Goal: Check status: Check status

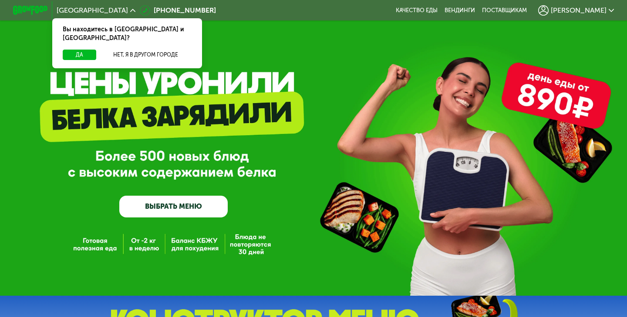
click at [596, 10] on span "[PERSON_NAME]" at bounding box center [579, 10] width 56 height 7
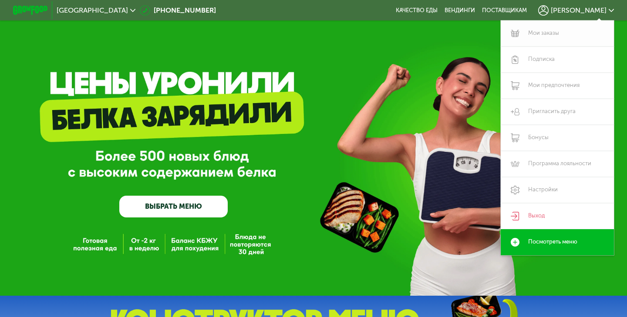
click at [558, 31] on link "Мои заказы" at bounding box center [557, 33] width 113 height 26
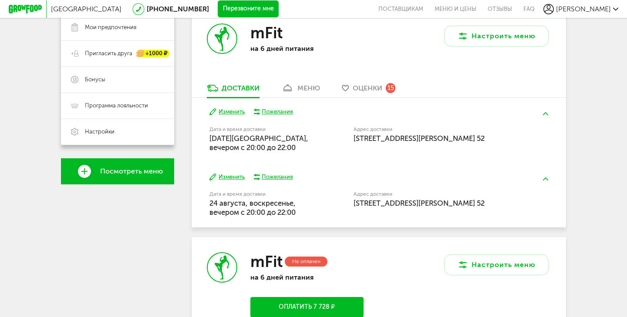
scroll to position [116, 0]
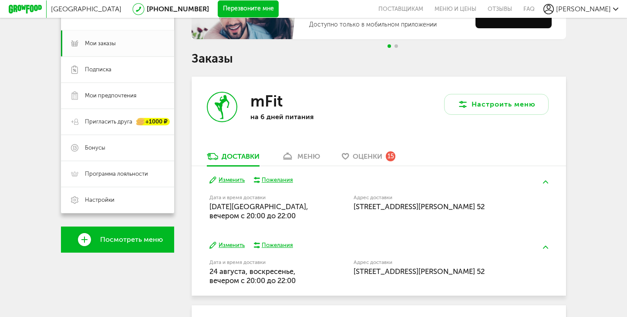
click at [305, 156] on div "меню" at bounding box center [308, 156] width 23 height 8
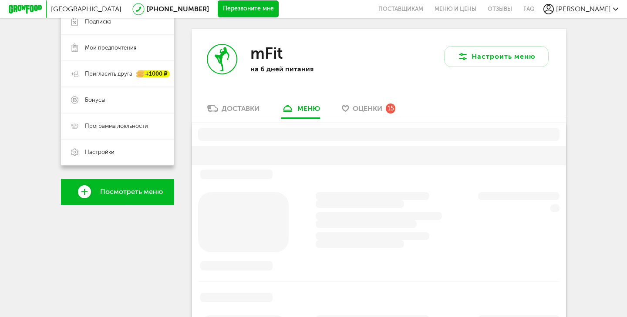
scroll to position [138, 0]
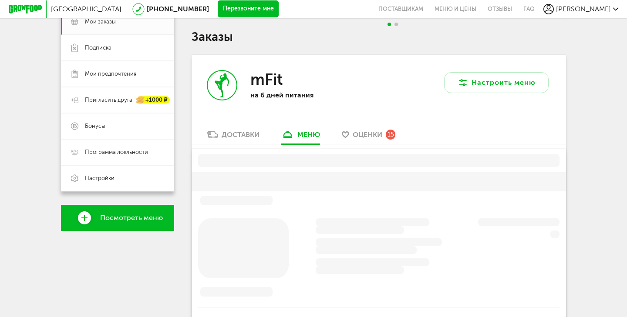
click at [247, 134] on div "Доставки" at bounding box center [241, 135] width 38 height 8
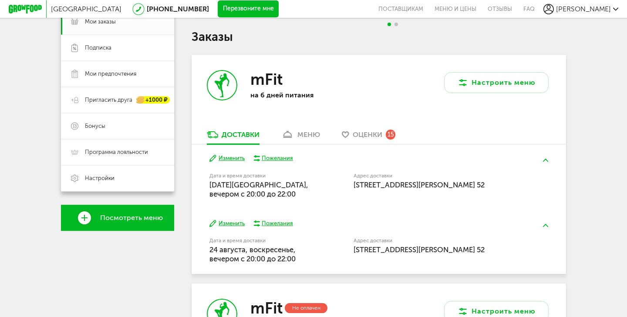
click at [371, 132] on span "Оценки" at bounding box center [368, 135] width 30 height 8
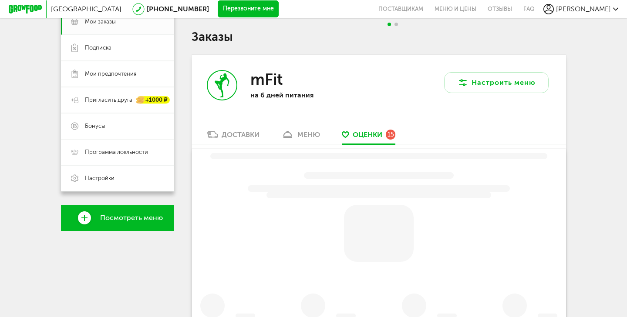
click at [315, 131] on div "меню" at bounding box center [308, 135] width 23 height 8
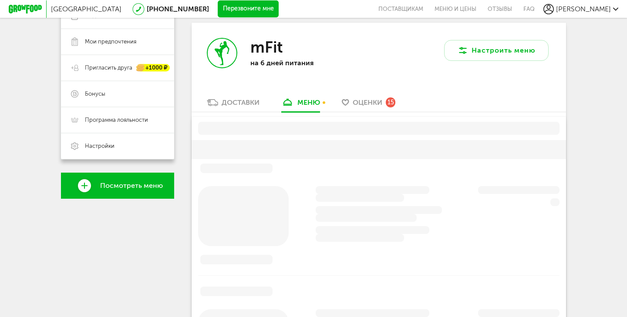
scroll to position [160, 0]
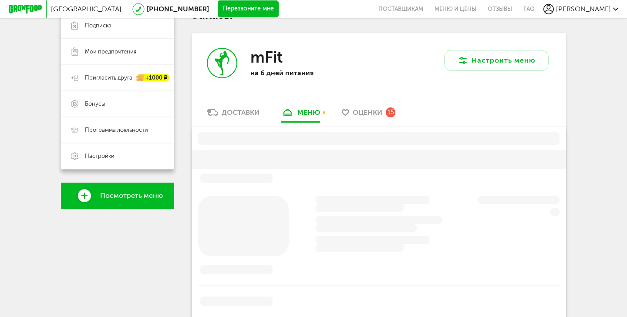
click at [237, 122] on link "Доставки" at bounding box center [232, 115] width 61 height 14
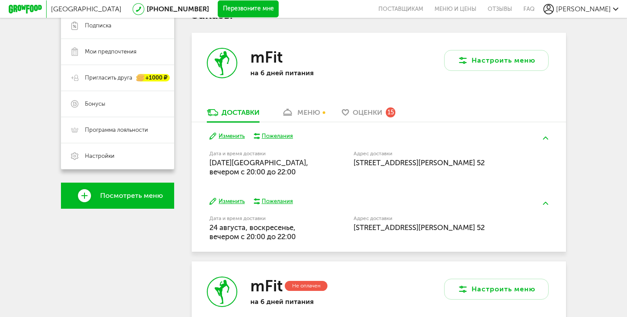
click at [309, 108] on div "mFit на 6 дней питания" at bounding box center [285, 70] width 187 height 75
click at [324, 112] on link "меню" at bounding box center [300, 115] width 47 height 14
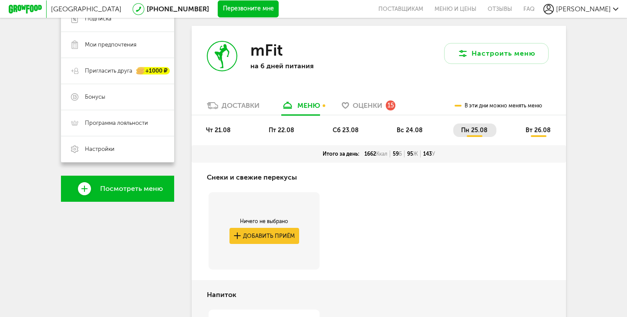
scroll to position [171, 0]
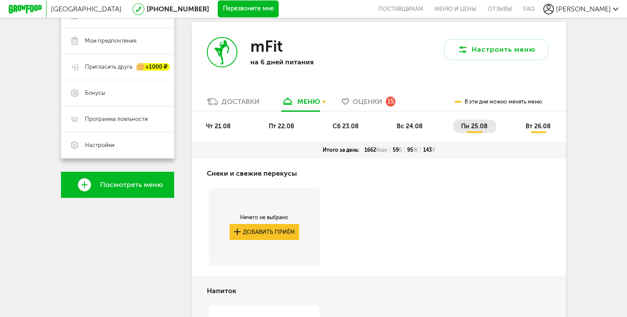
click at [371, 108] on link "Оценки 15" at bounding box center [368, 104] width 62 height 14
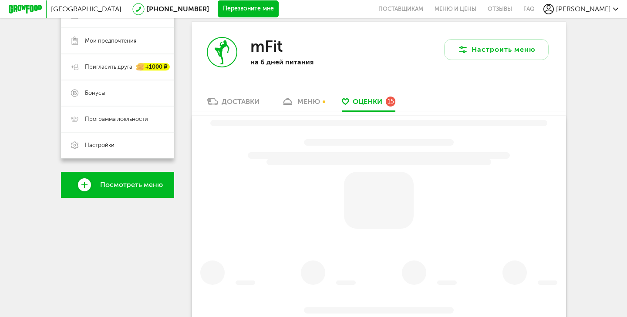
click at [317, 100] on div "меню" at bounding box center [308, 102] width 23 height 8
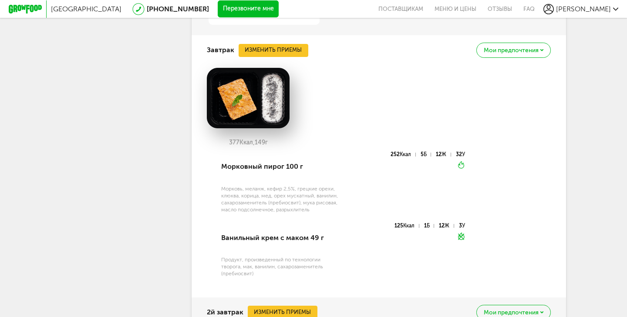
scroll to position [555, 0]
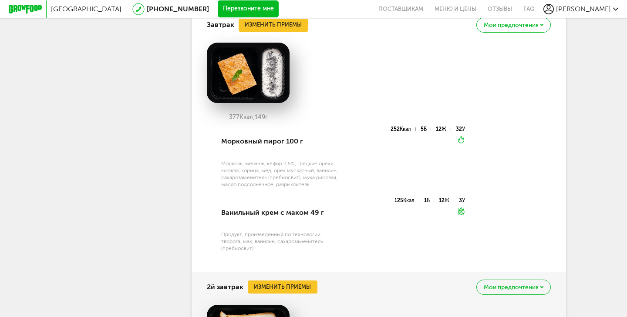
drag, startPoint x: 227, startPoint y: 119, endPoint x: 240, endPoint y: 121, distance: 13.6
click at [240, 121] on div "377 Ккал, 149 г" at bounding box center [248, 117] width 83 height 7
click at [234, 118] on div "377 Ккал, 149 г" at bounding box center [248, 117] width 83 height 7
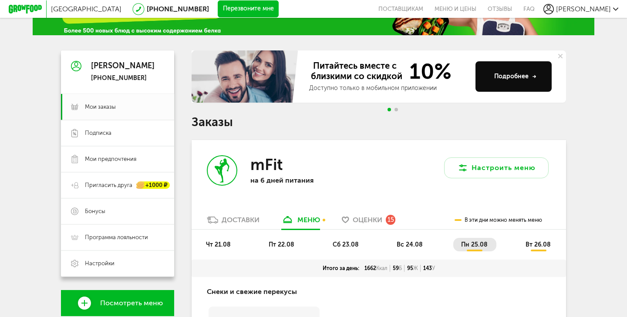
scroll to position [40, 0]
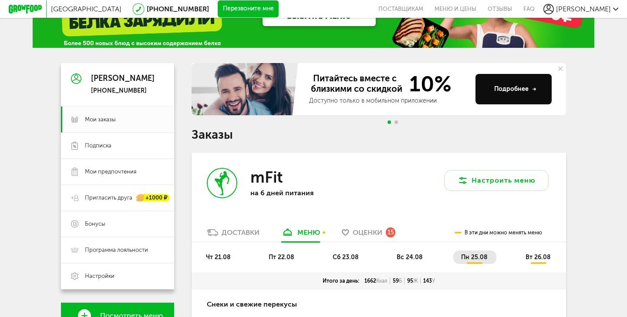
click at [238, 232] on div "Доставки" at bounding box center [241, 233] width 38 height 8
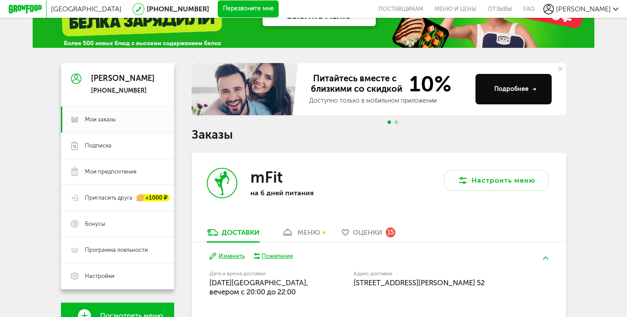
click at [363, 230] on span "Оценки" at bounding box center [368, 233] width 30 height 8
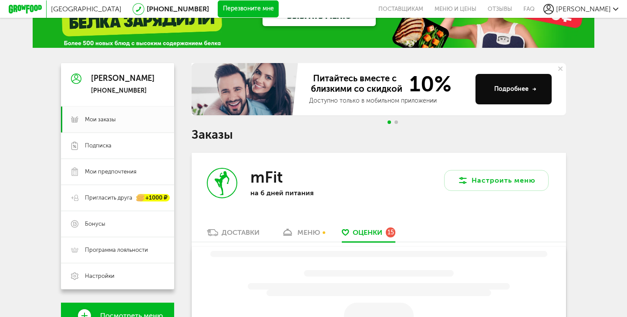
click at [302, 232] on div "меню" at bounding box center [308, 233] width 23 height 8
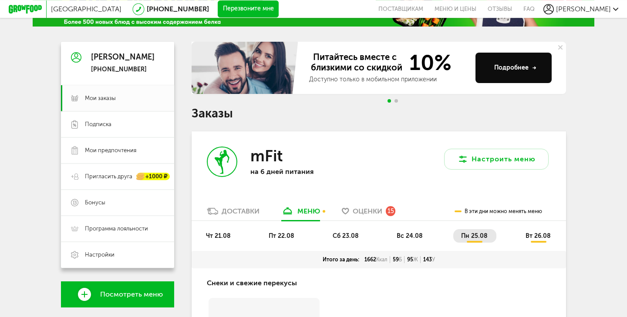
scroll to position [70, 0]
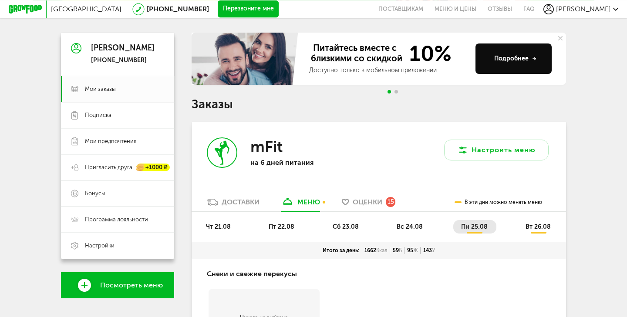
click at [246, 198] on link "Доставки" at bounding box center [232, 205] width 61 height 14
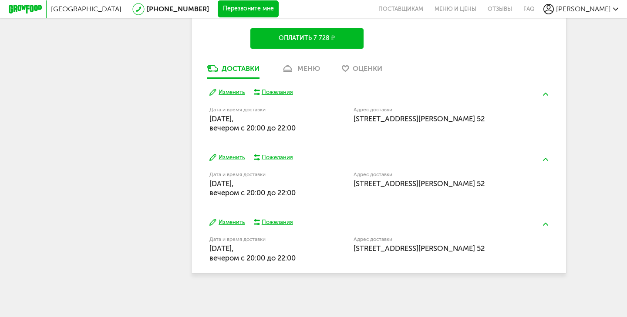
scroll to position [301, 0]
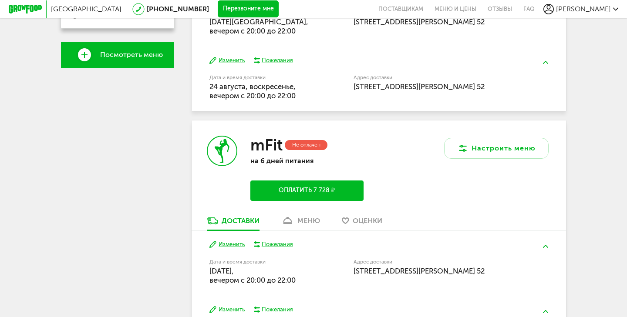
drag, startPoint x: 437, startPoint y: 284, endPoint x: 342, endPoint y: 275, distance: 95.4
click at [342, 275] on div "Дата и время доставки [DATE], вечером c 20:00 до 22:00 Адрес доставки [STREET_A…" at bounding box center [378, 272] width 338 height 28
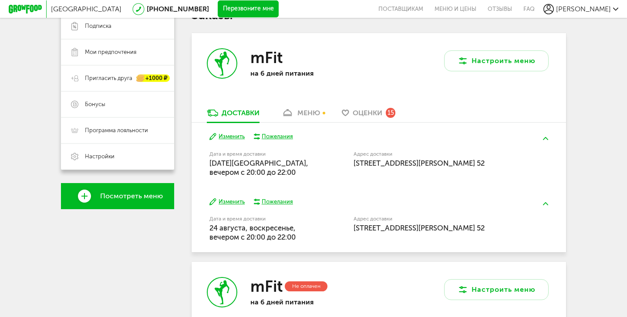
scroll to position [0, 0]
